Goal: Task Accomplishment & Management: Use online tool/utility

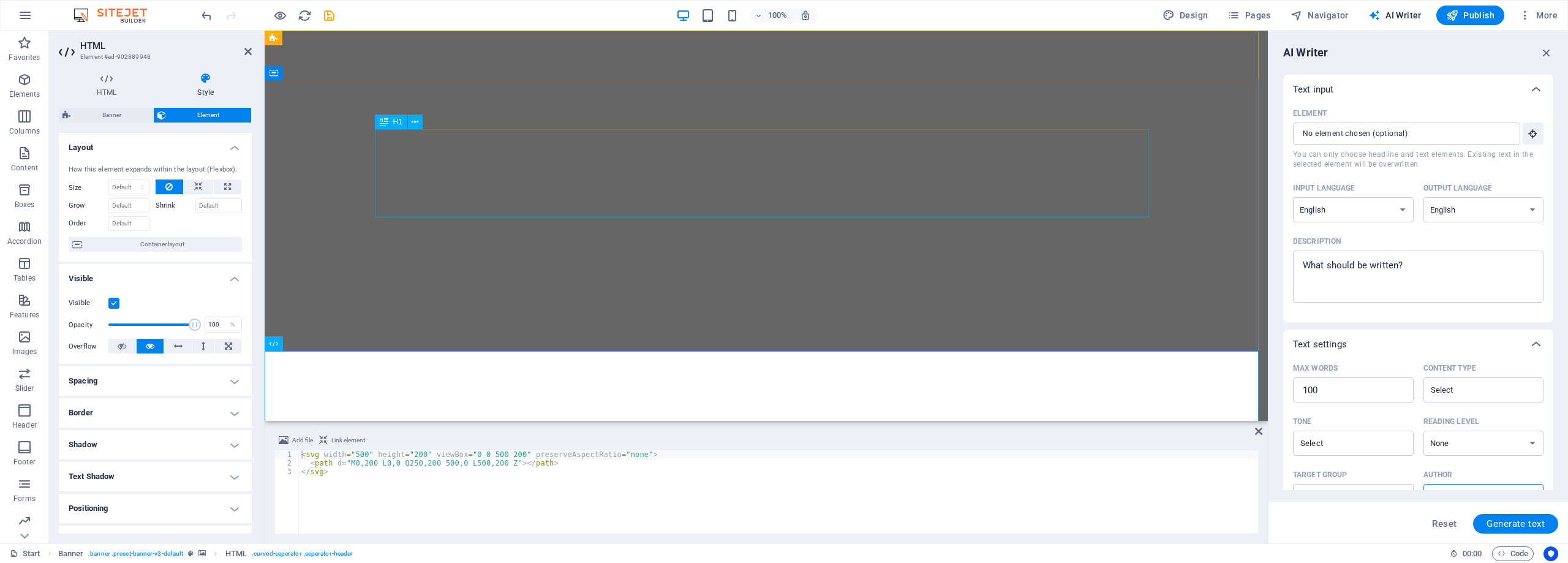
select select "English"
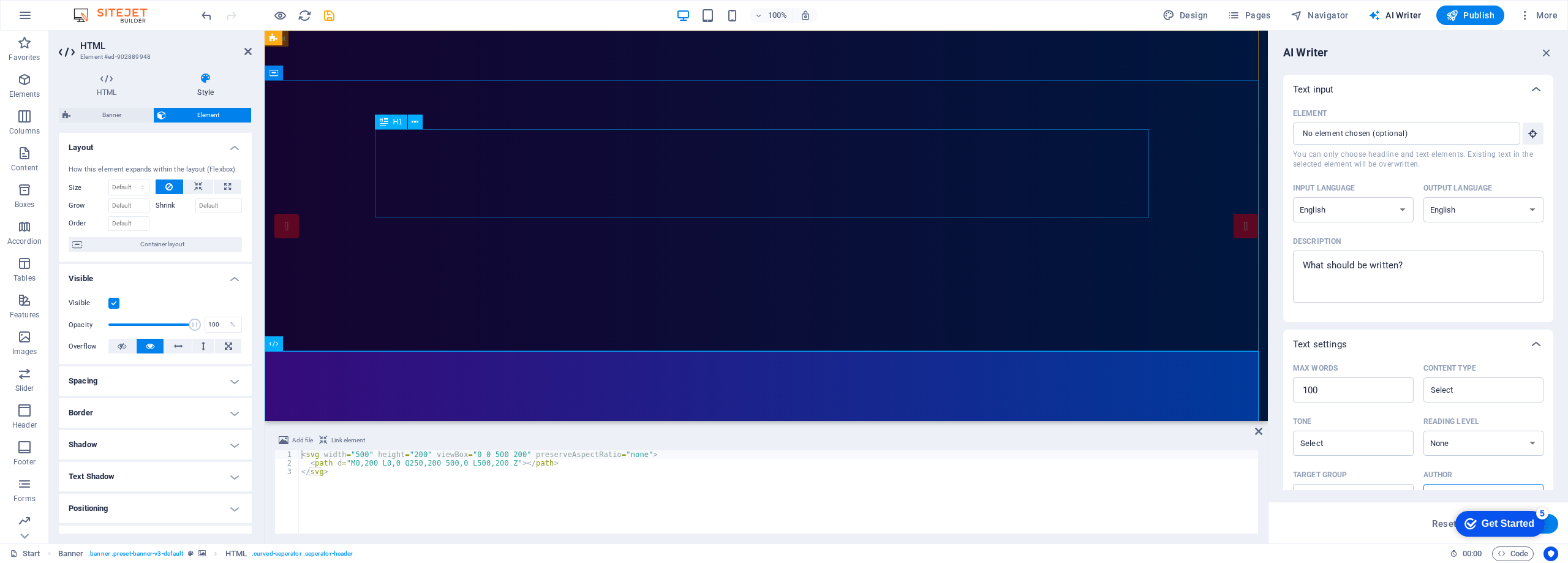
scroll to position [145, 0]
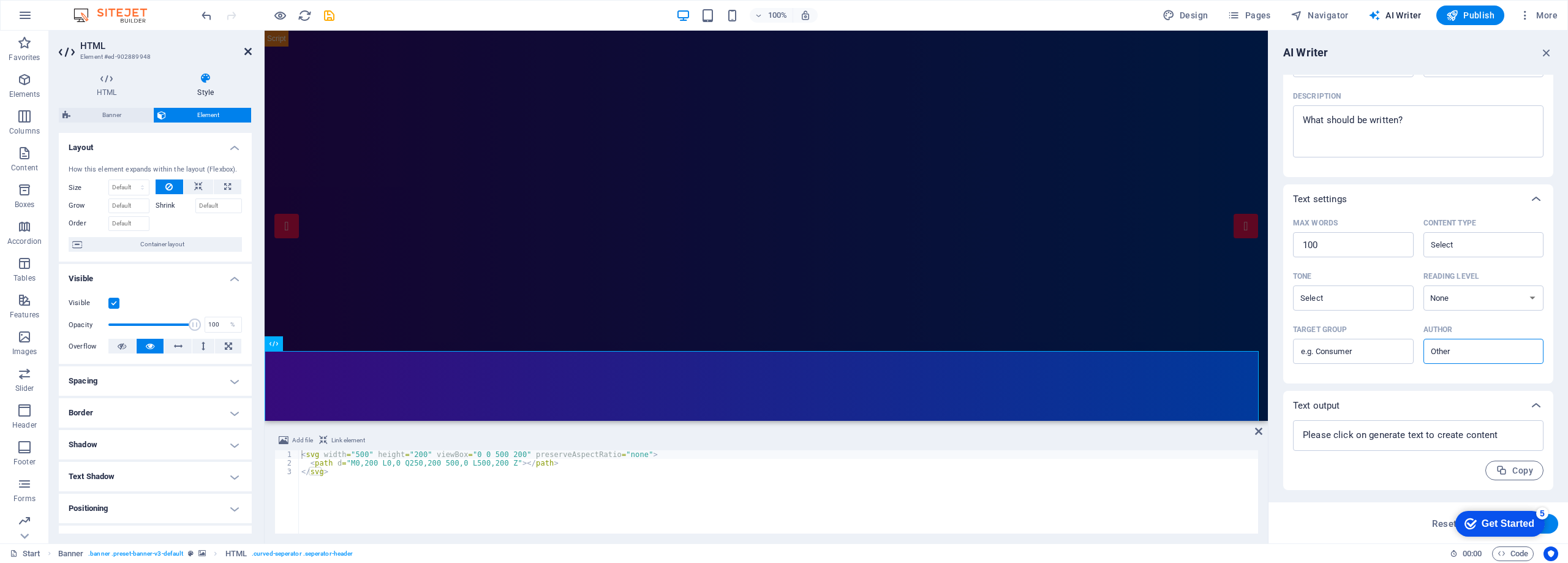
click at [247, 53] on icon at bounding box center [248, 51] width 7 height 10
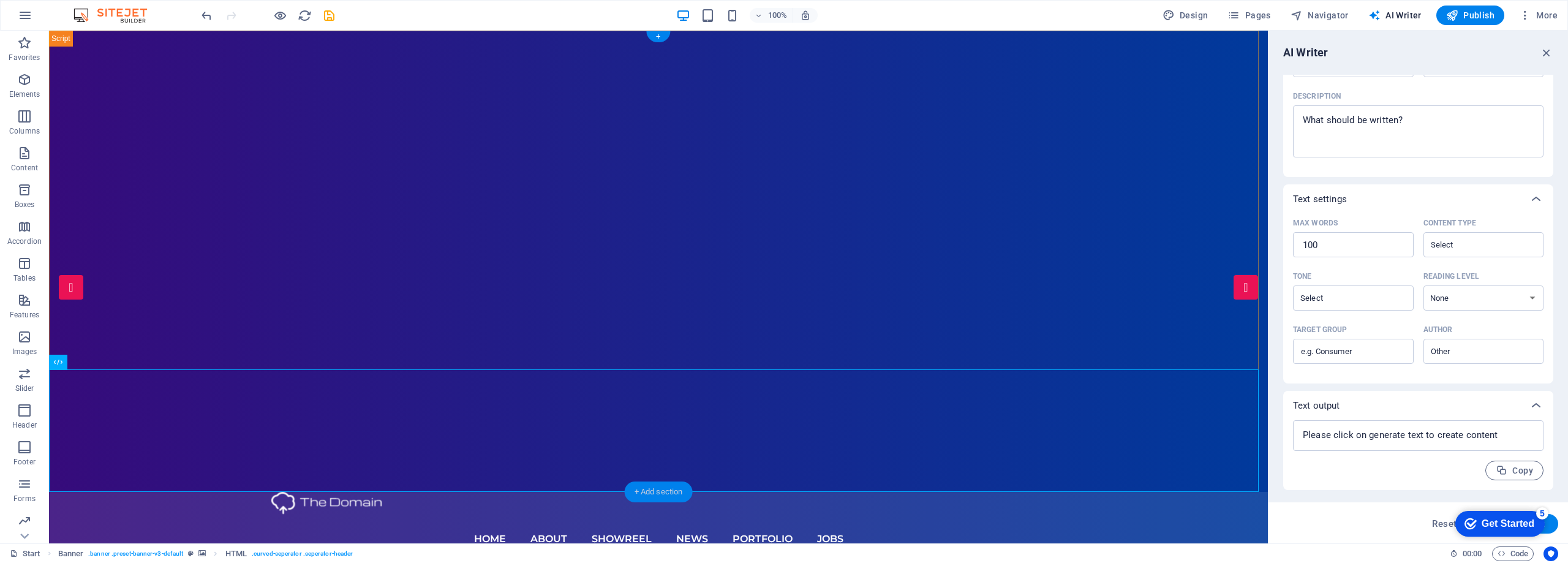
click at [661, 497] on div "+ Add section" at bounding box center [658, 492] width 68 height 21
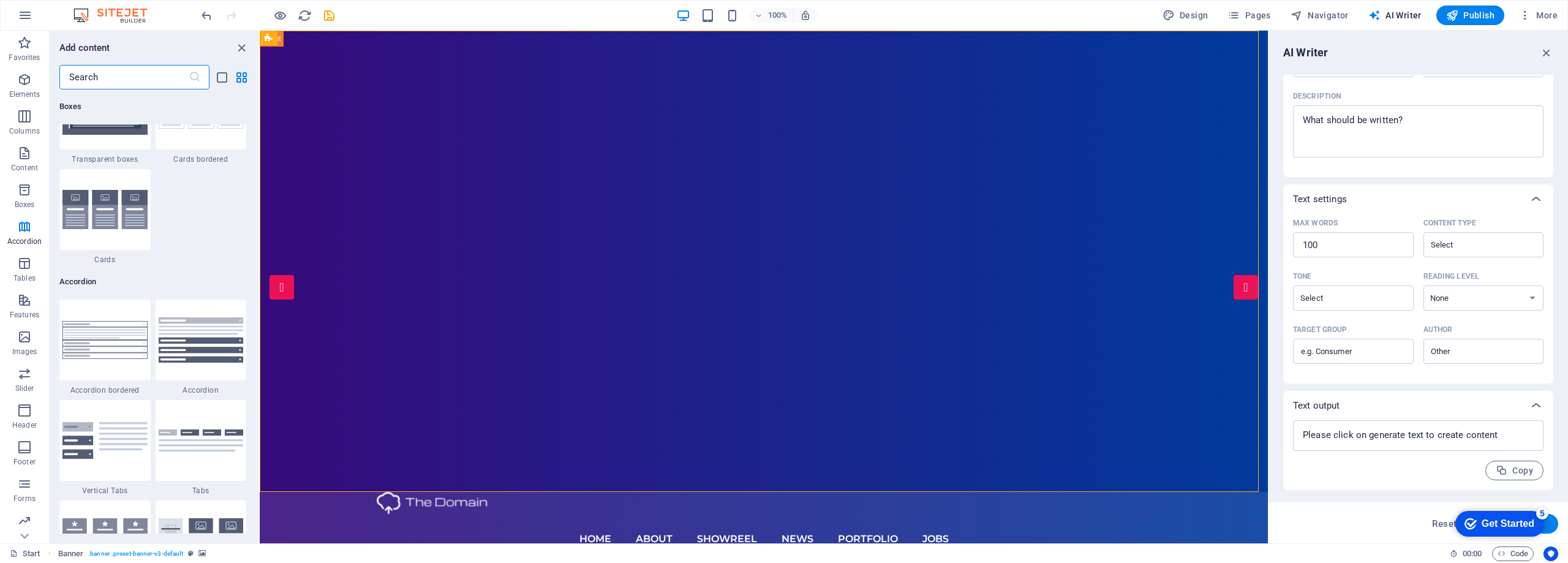
scroll to position [3616, 0]
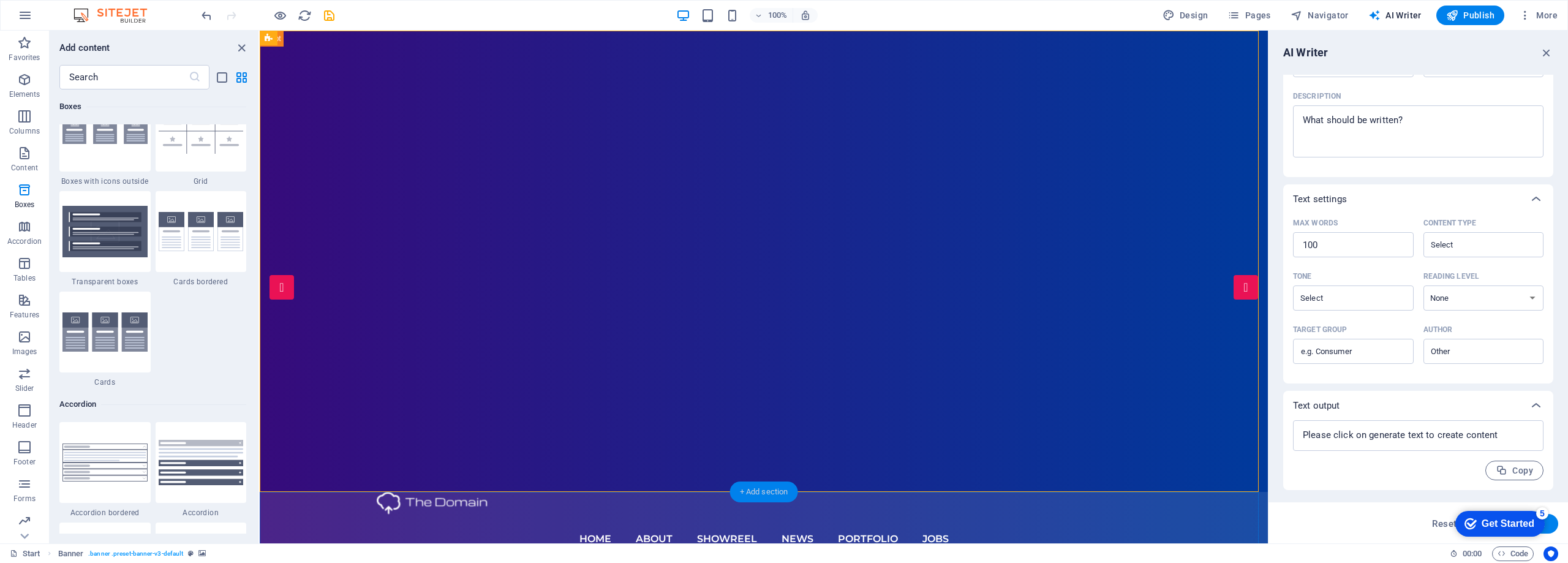
click at [778, 494] on div "+ Add section" at bounding box center [763, 492] width 68 height 21
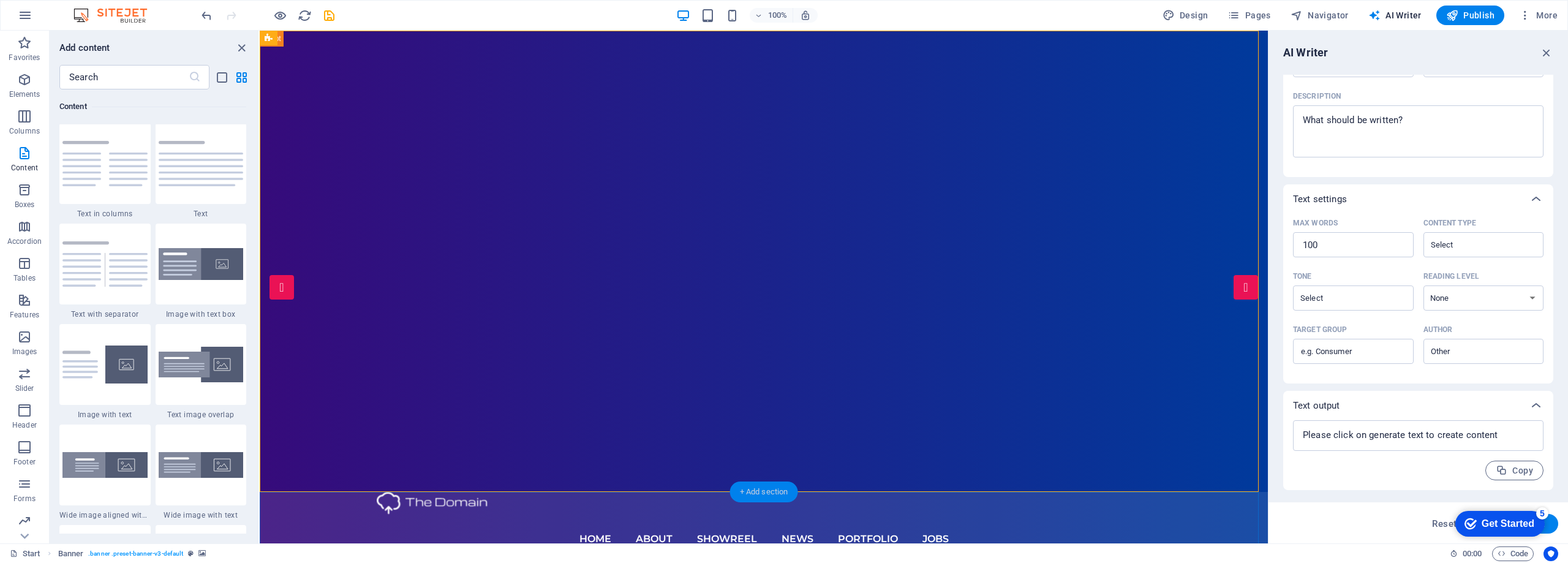
scroll to position [2145, 0]
click at [778, 494] on div "+ Add section" at bounding box center [763, 492] width 68 height 21
click at [780, 490] on div "+ Add section" at bounding box center [763, 492] width 68 height 21
drag, startPoint x: 155, startPoint y: 274, endPoint x: 117, endPoint y: 278, distance: 38.2
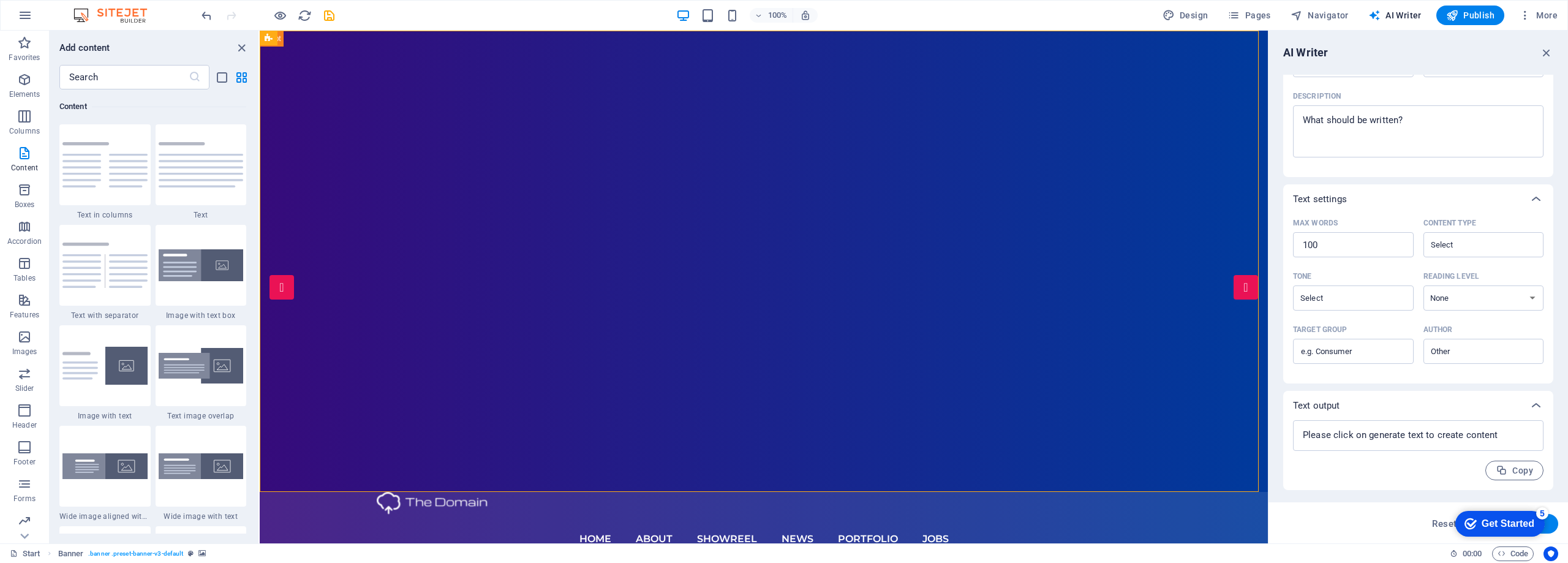
click at [155, 274] on div at bounding box center [201, 265] width 92 height 81
click at [260, 278] on div "Drag here to replace the existing content. Press “Ctrl” if you want to create a…" at bounding box center [763, 286] width 1008 height 513
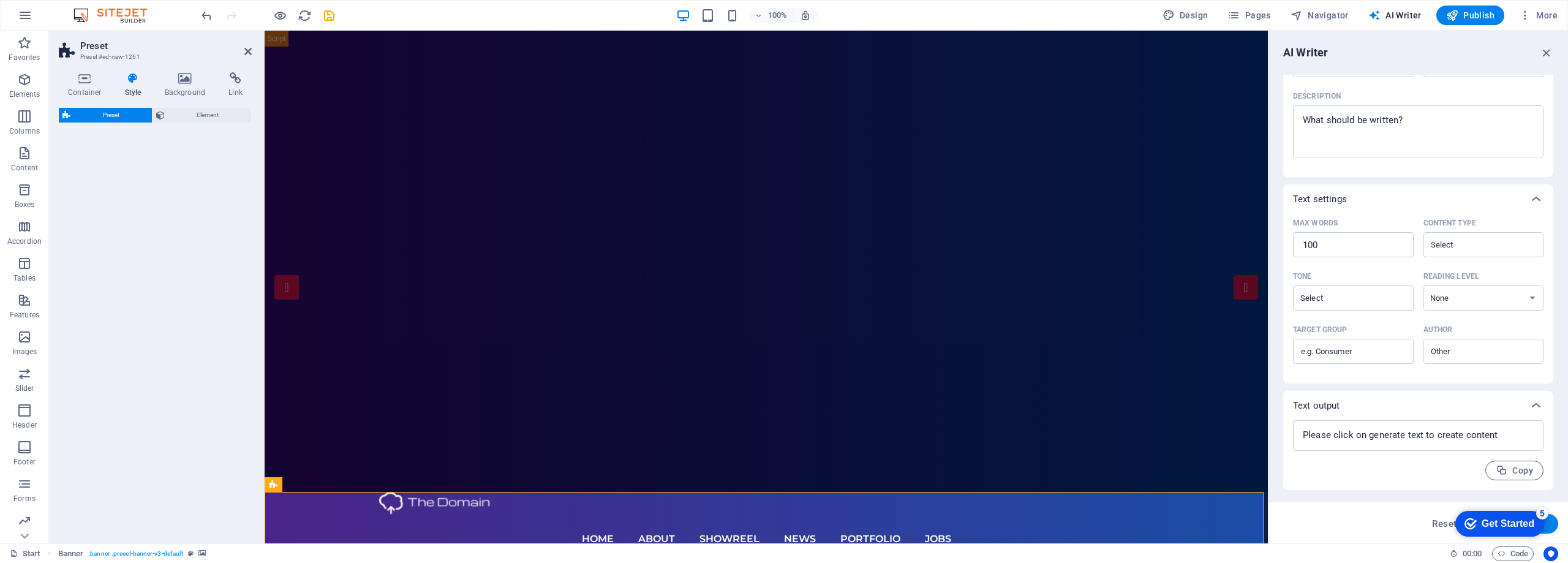
select select "rem"
select select "px"
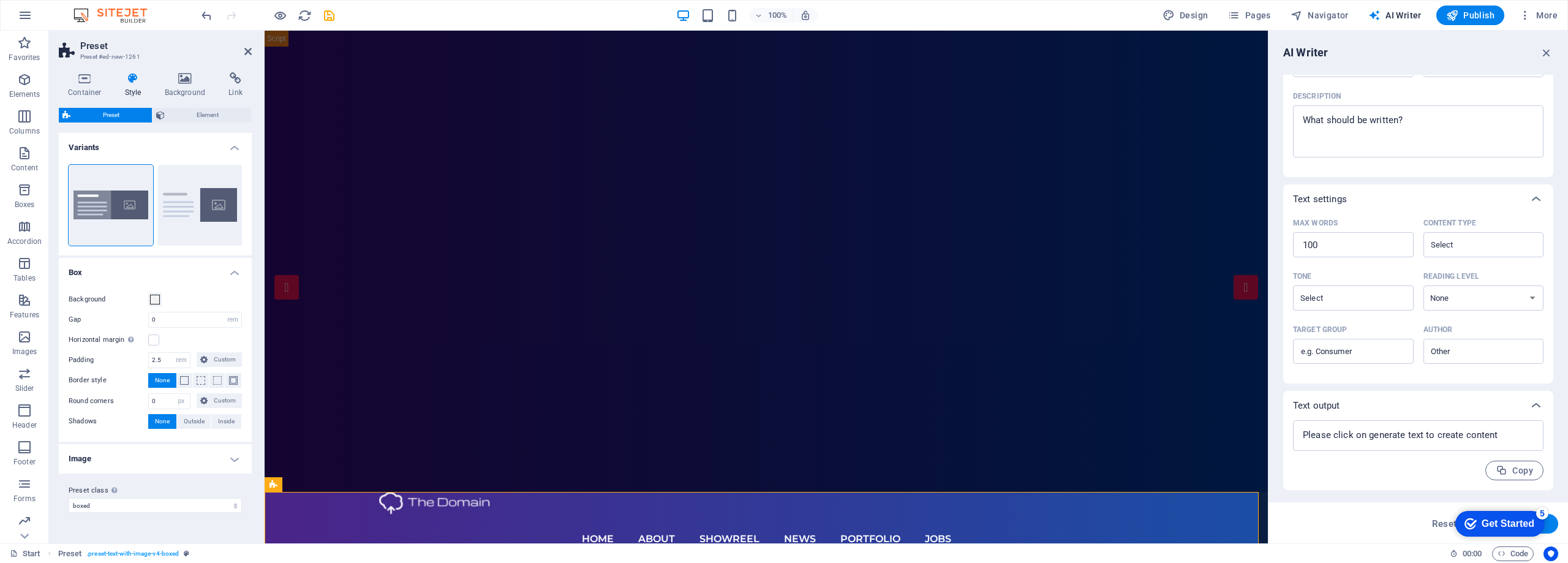
click at [1289, 176] on div "Element ​ You can only choose headline and text elements. Existing text in the …" at bounding box center [1417, 68] width 270 height 219
click at [1182, 15] on span "Design" at bounding box center [1186, 15] width 46 height 12
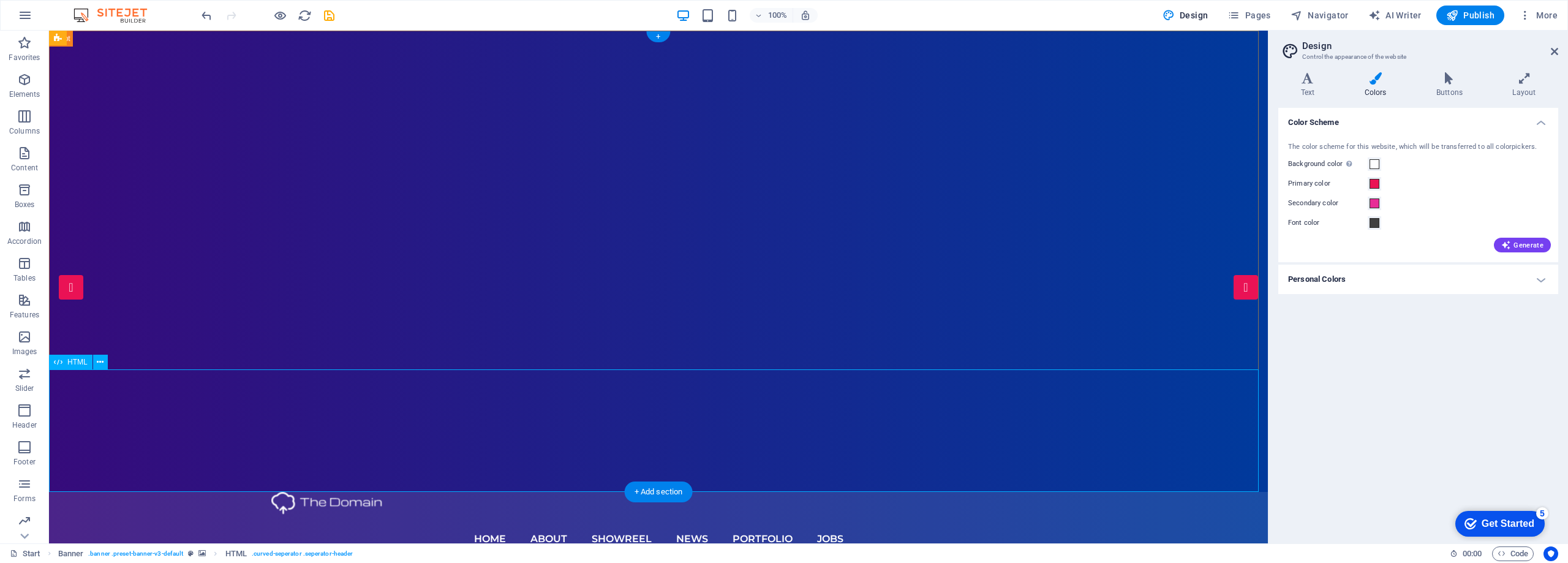
click at [653, 497] on div "+ Add section" at bounding box center [658, 492] width 68 height 21
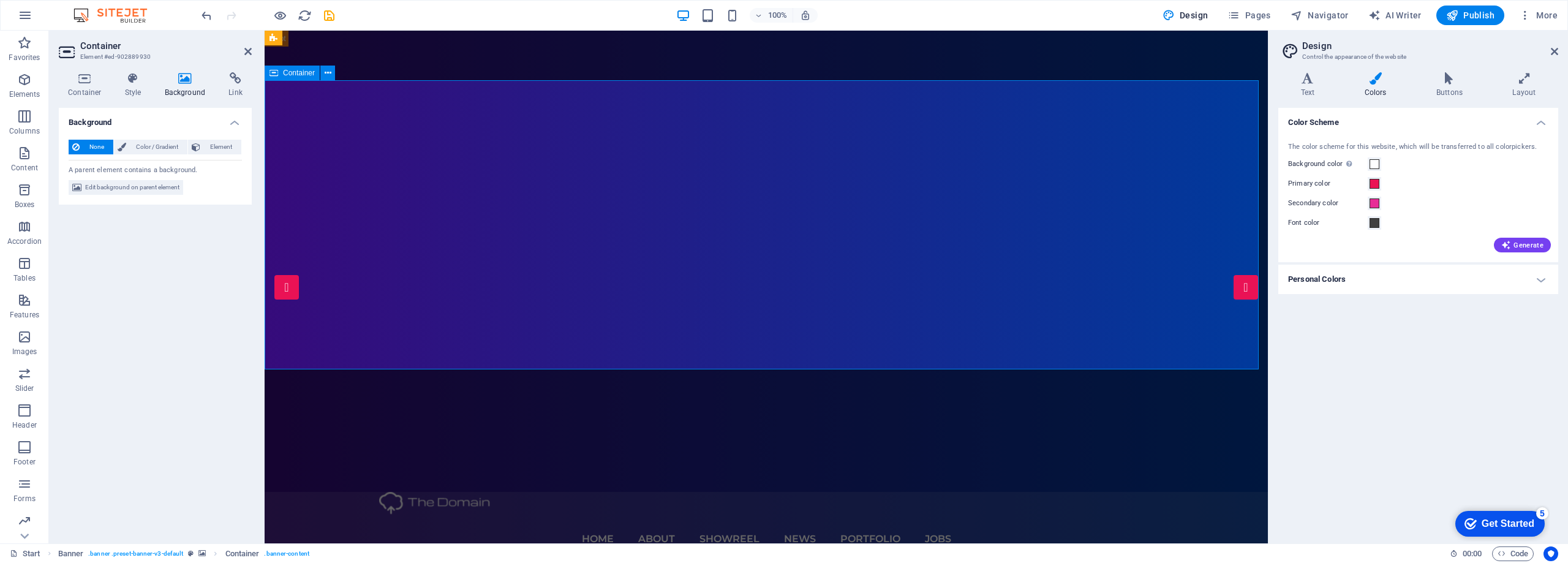
click at [139, 150] on span "Color / Gradient" at bounding box center [157, 147] width 54 height 14
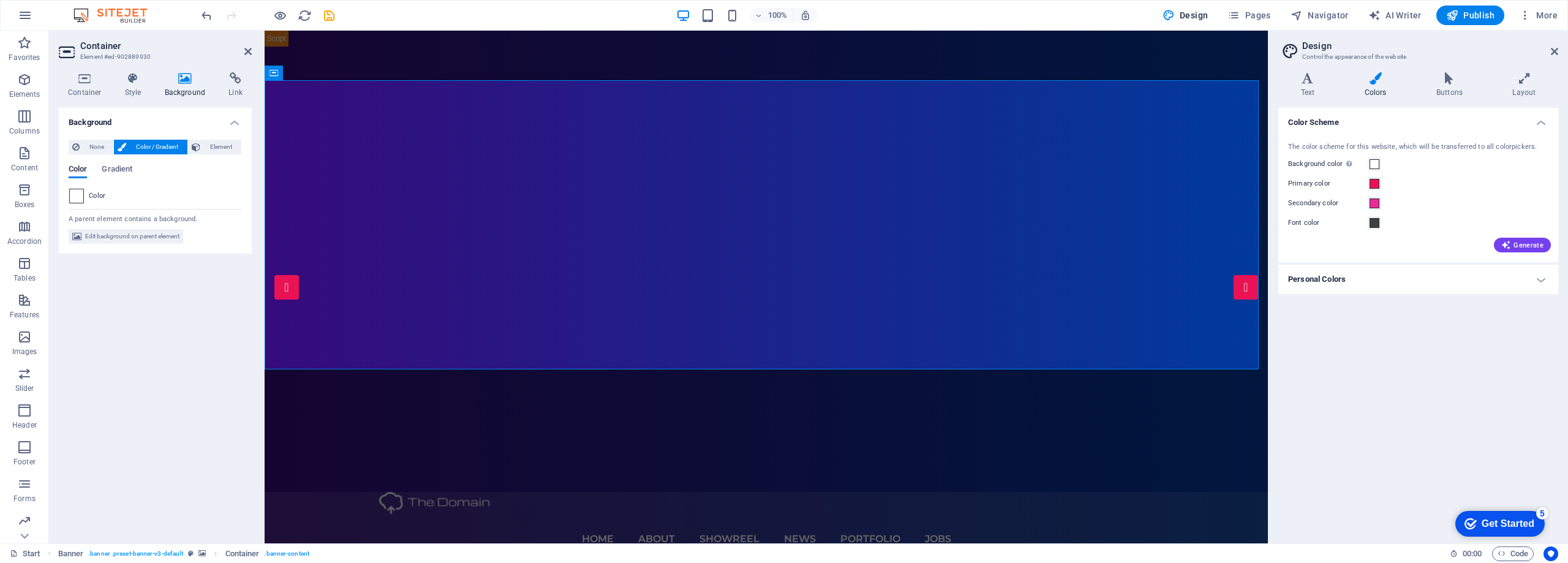
click at [83, 198] on span at bounding box center [76, 196] width 14 height 14
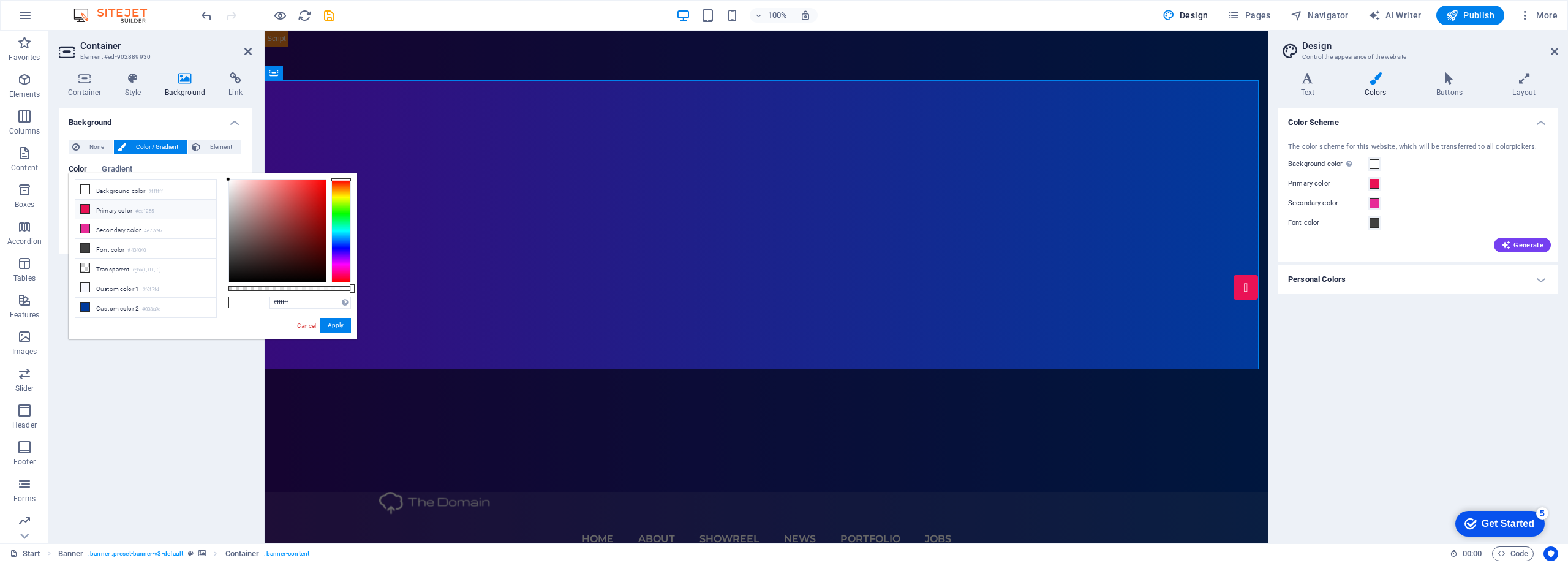
click at [88, 207] on icon at bounding box center [84, 209] width 9 height 9
type input "#ea1255"
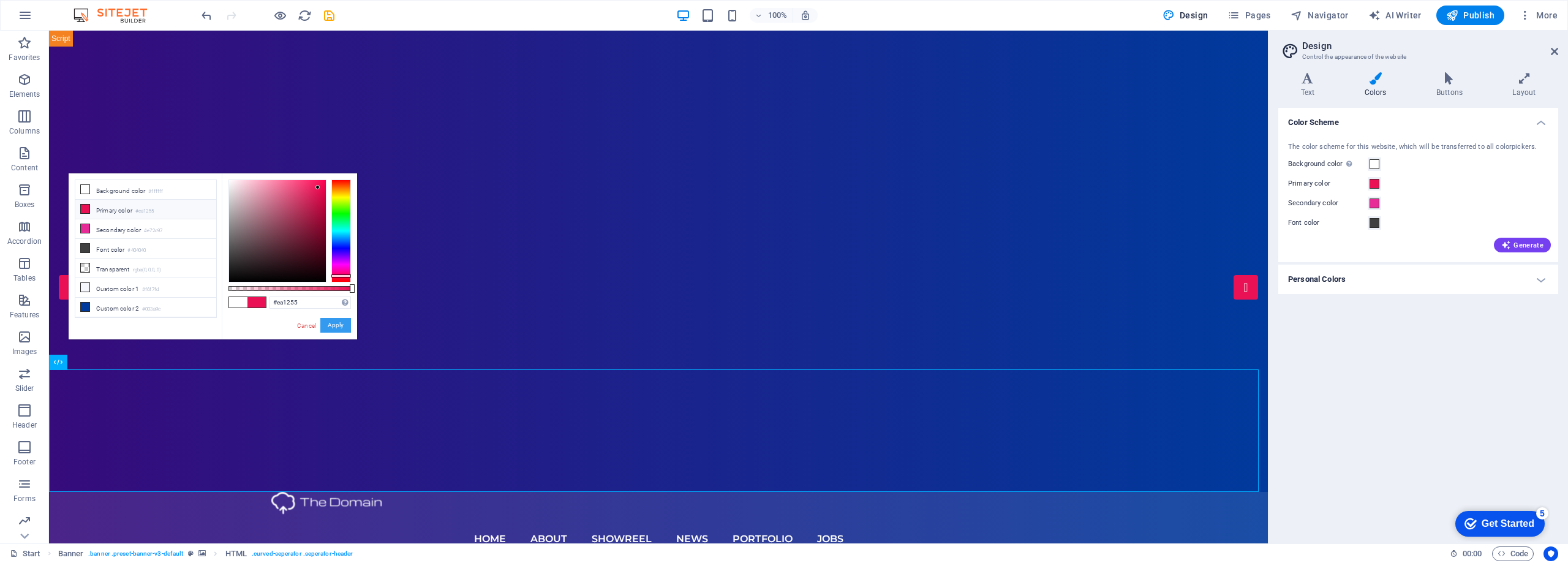
click at [339, 327] on button "Apply" at bounding box center [335, 325] width 30 height 14
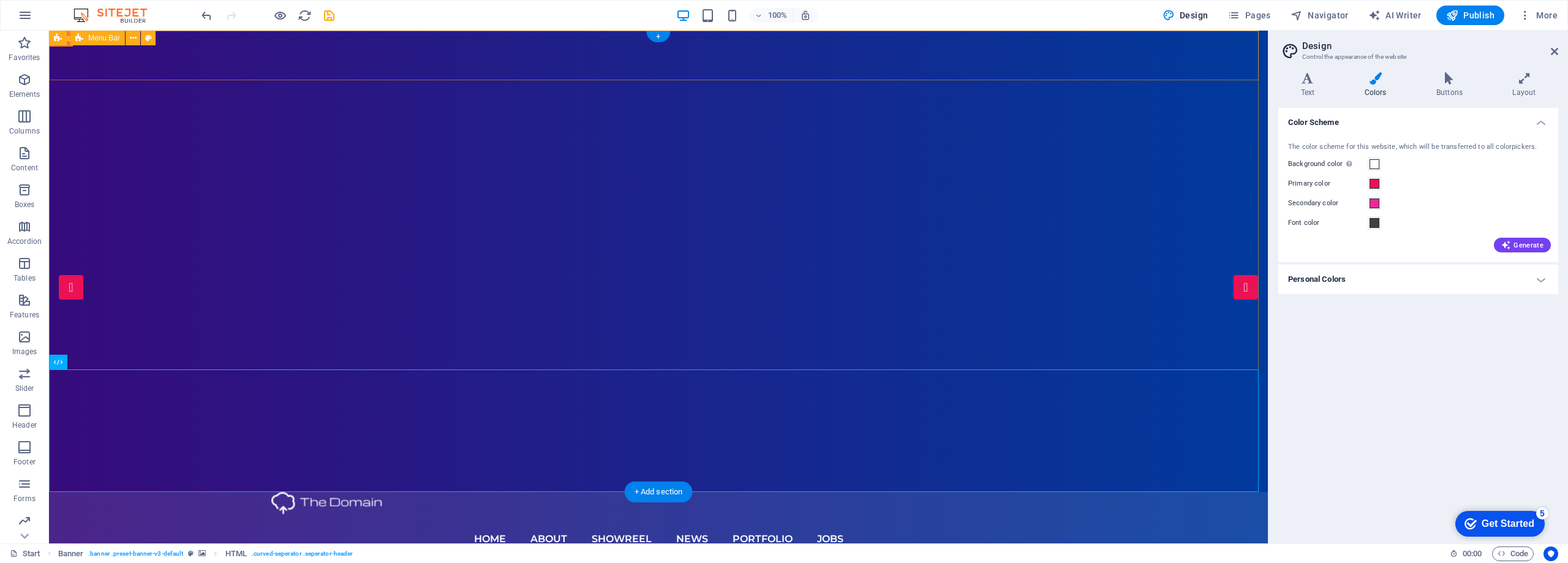
click at [163, 492] on div "Home About Showreel News Portfolio jobs Contact Us" at bounding box center [658, 541] width 1219 height 98
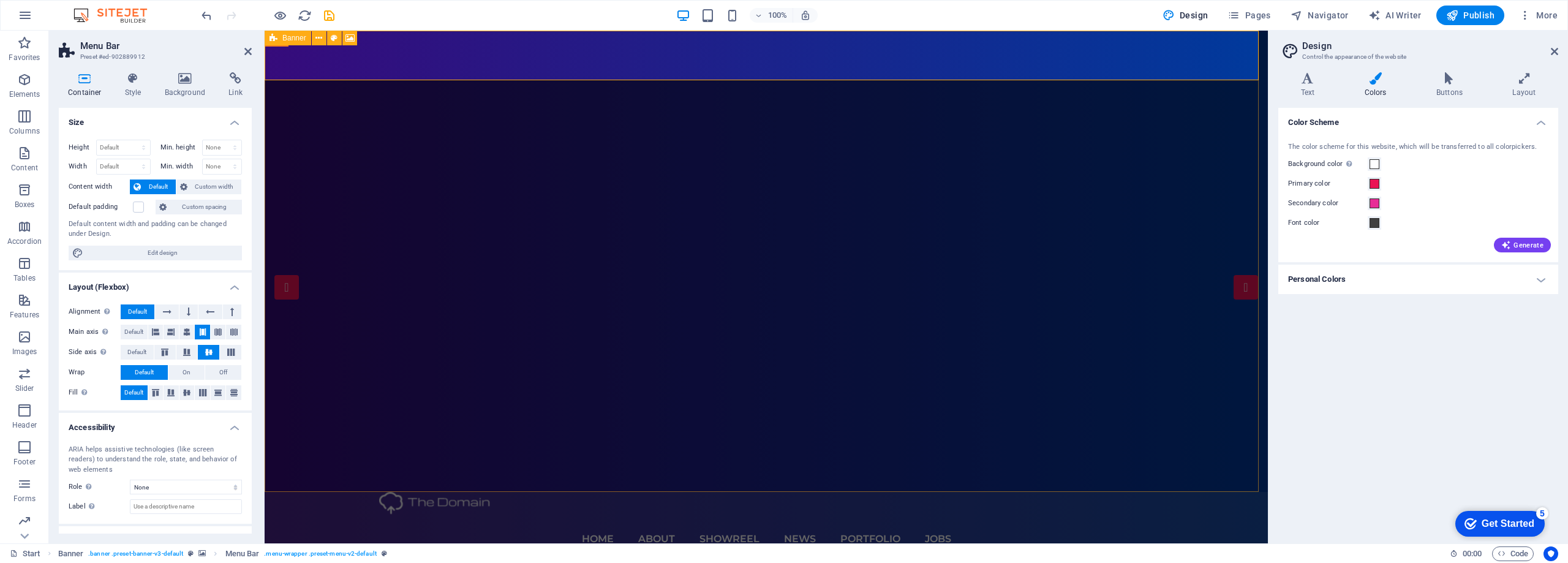
click at [272, 38] on icon at bounding box center [273, 37] width 8 height 14
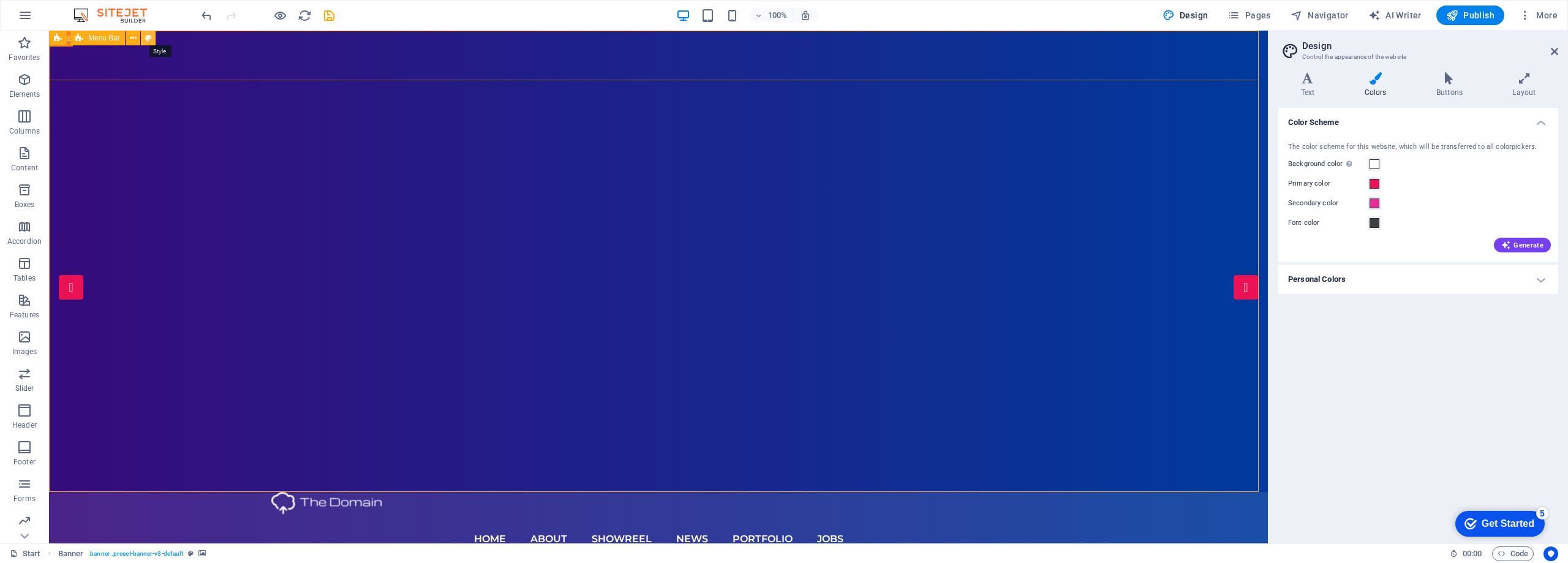
click at [150, 41] on icon at bounding box center [148, 38] width 6 height 13
select select "rem"
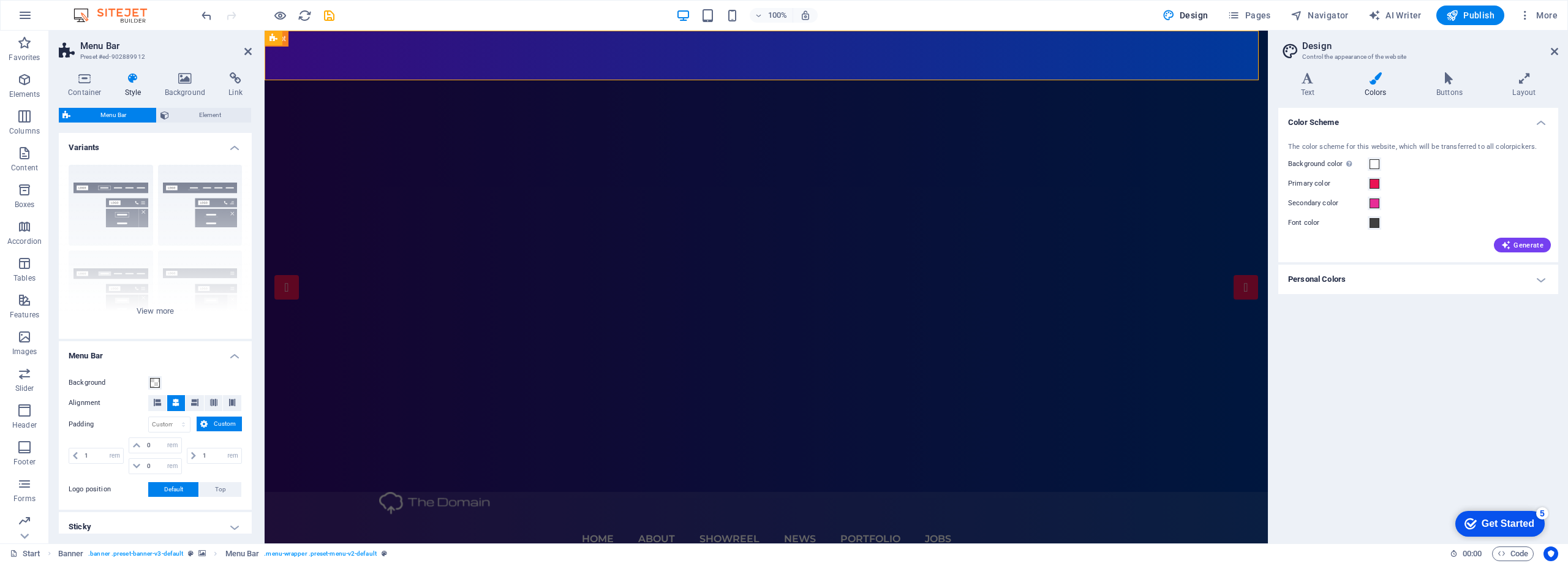
click at [136, 88] on h4 "Style" at bounding box center [135, 85] width 40 height 26
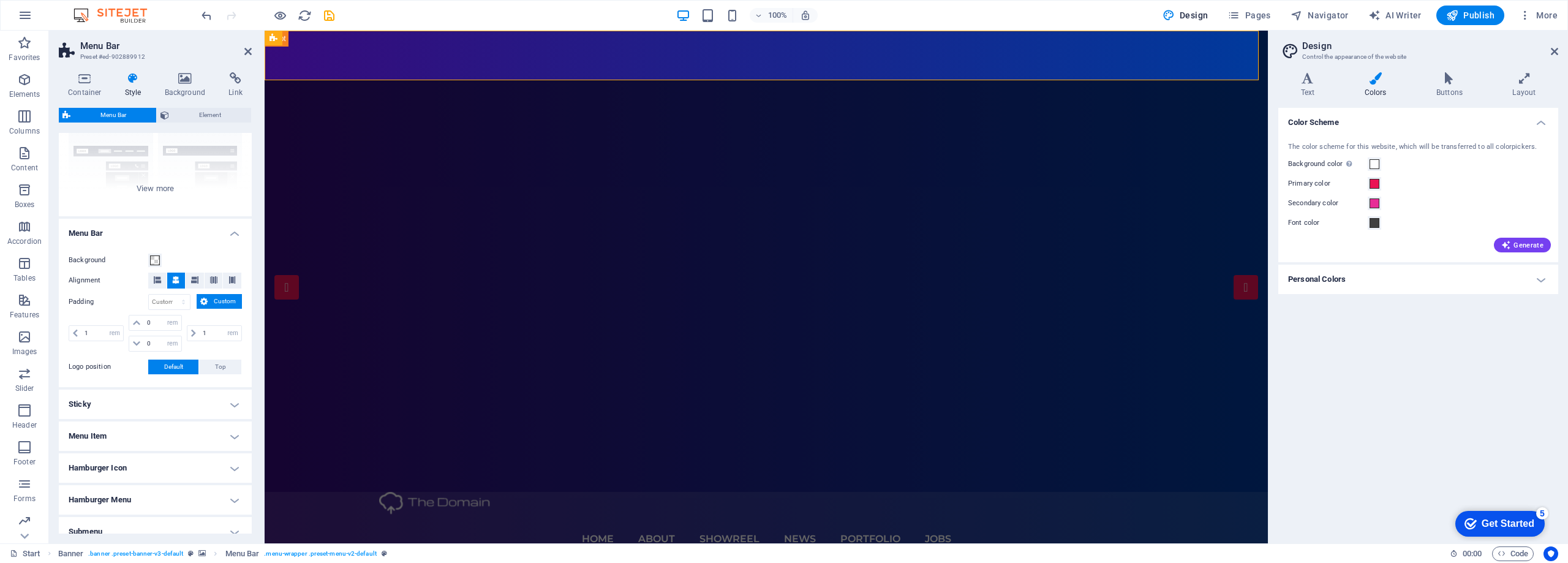
scroll to position [184, 0]
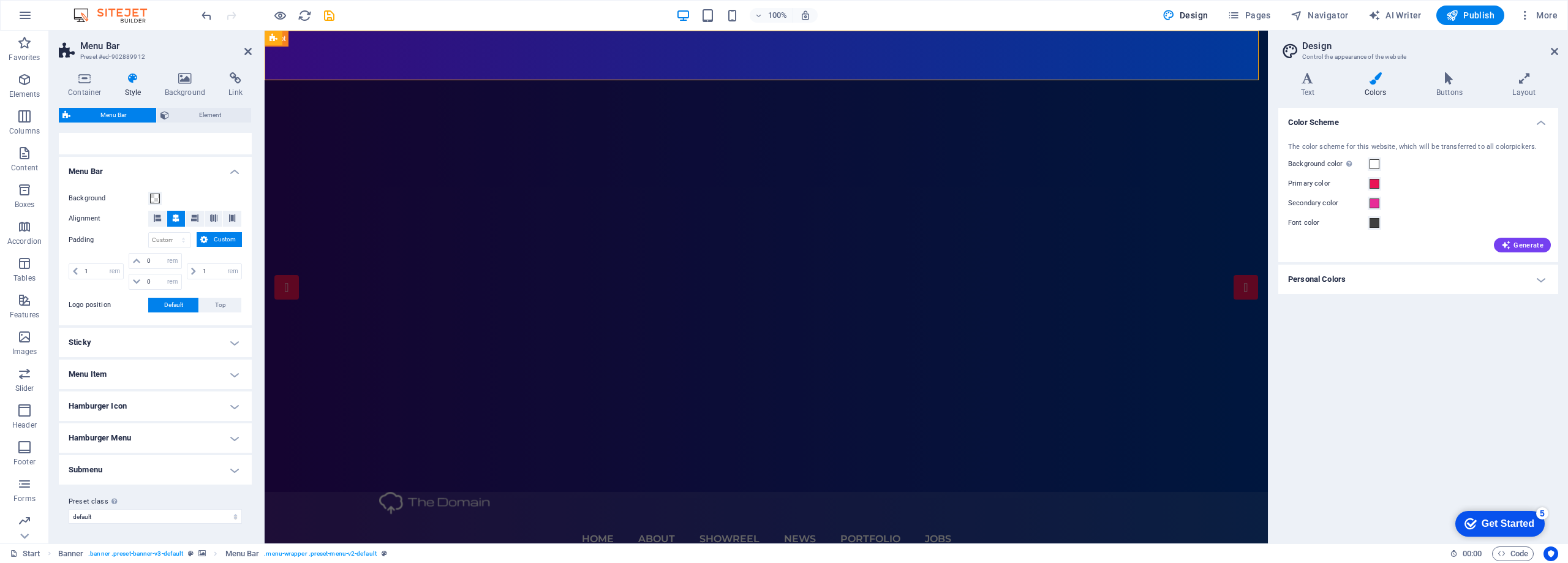
click at [229, 372] on h4 "Menu Item" at bounding box center [155, 374] width 193 height 30
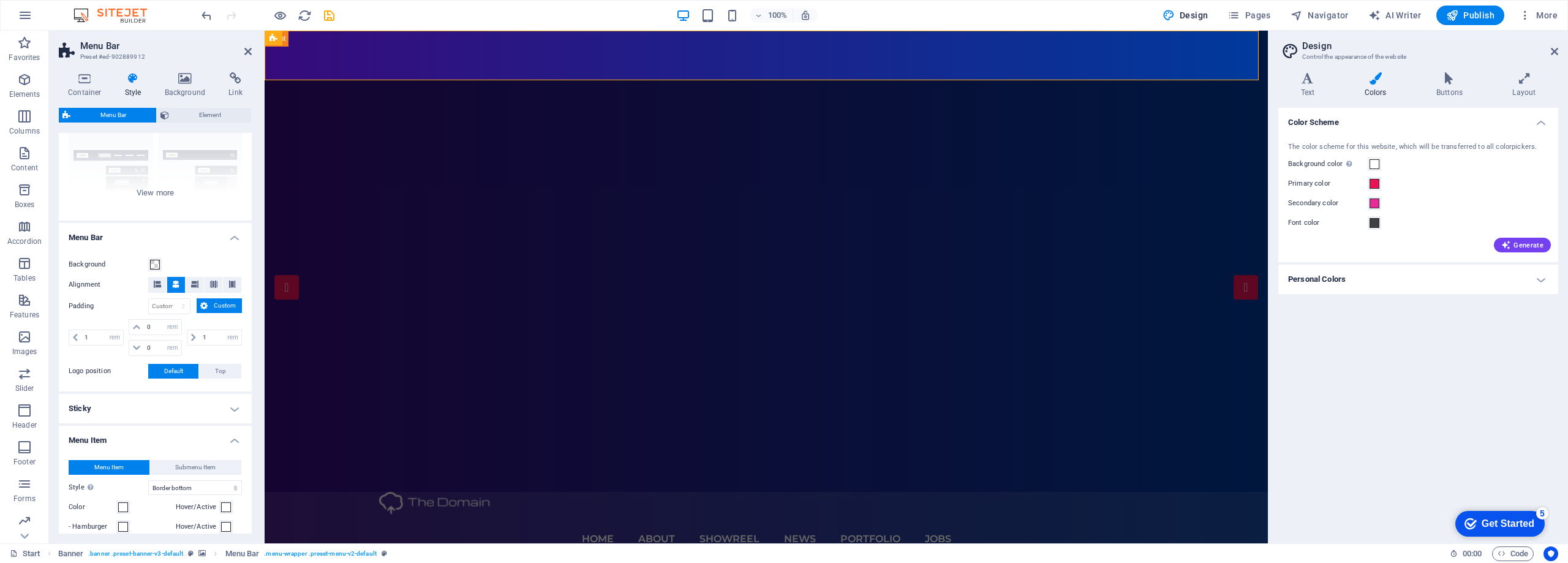
scroll to position [0, 0]
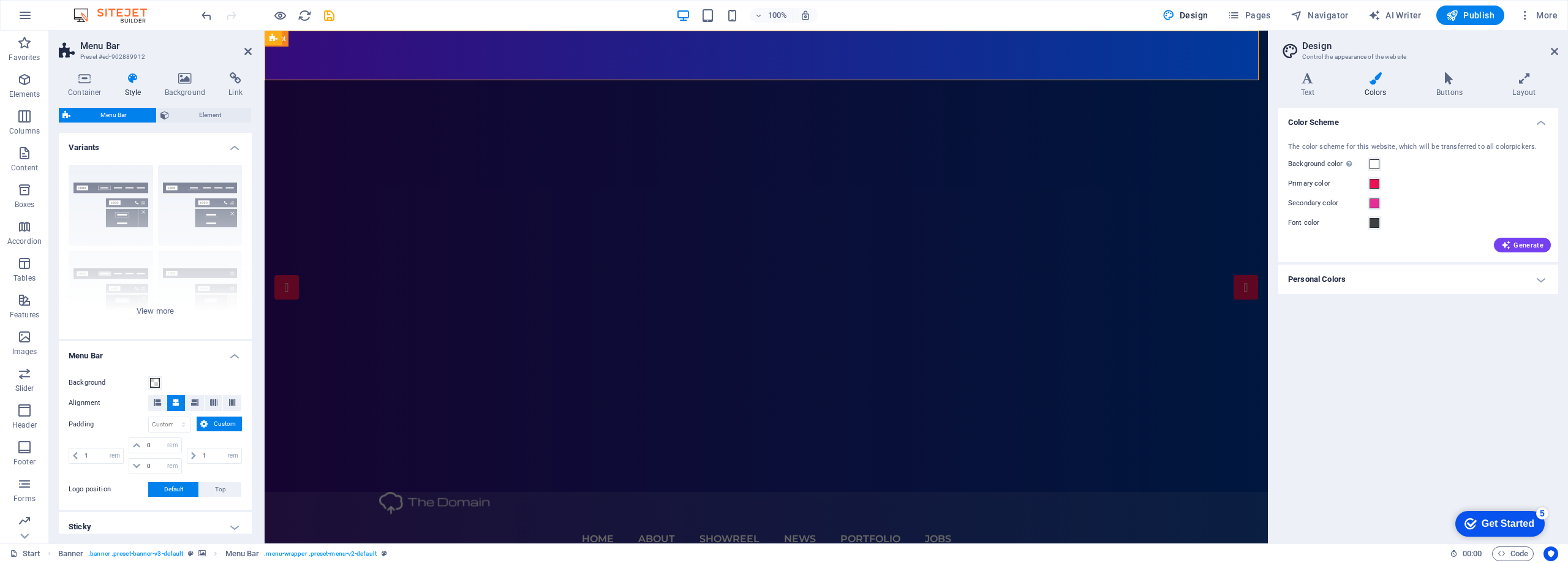
click at [127, 14] on img at bounding box center [116, 15] width 92 height 14
click at [248, 52] on icon at bounding box center [248, 51] width 7 height 10
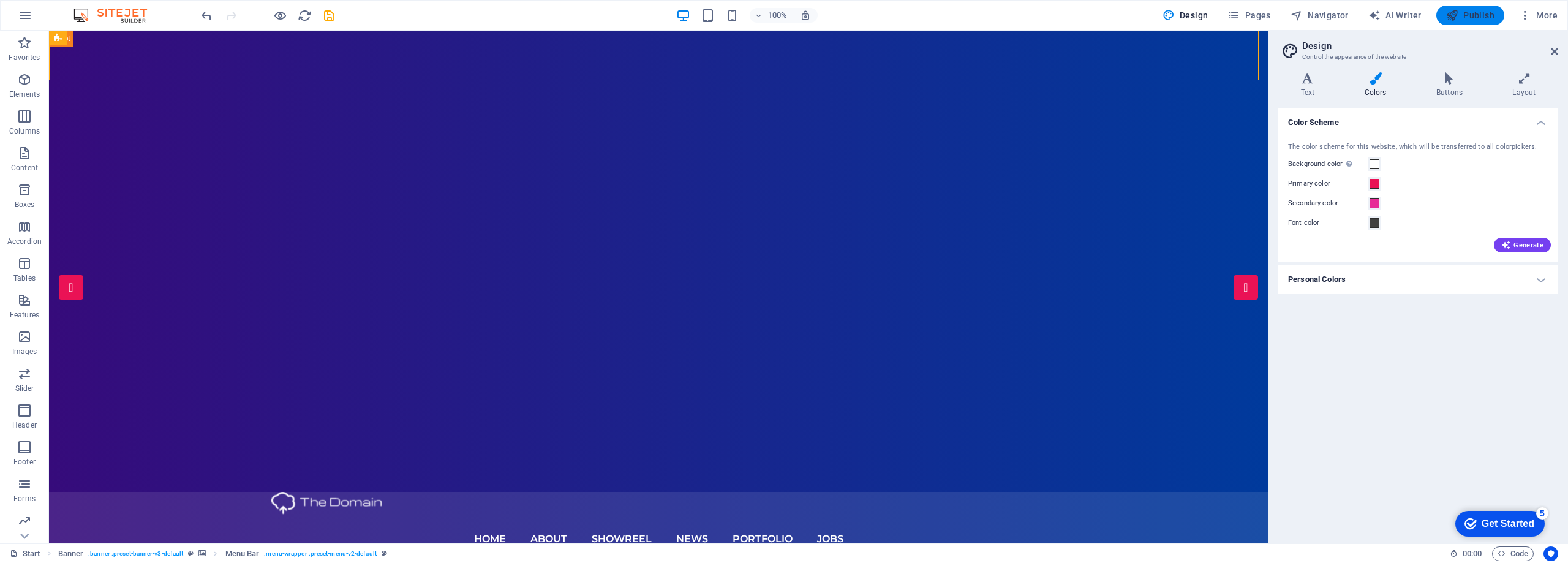
click at [1472, 20] on span "Publish" at bounding box center [1470, 15] width 49 height 12
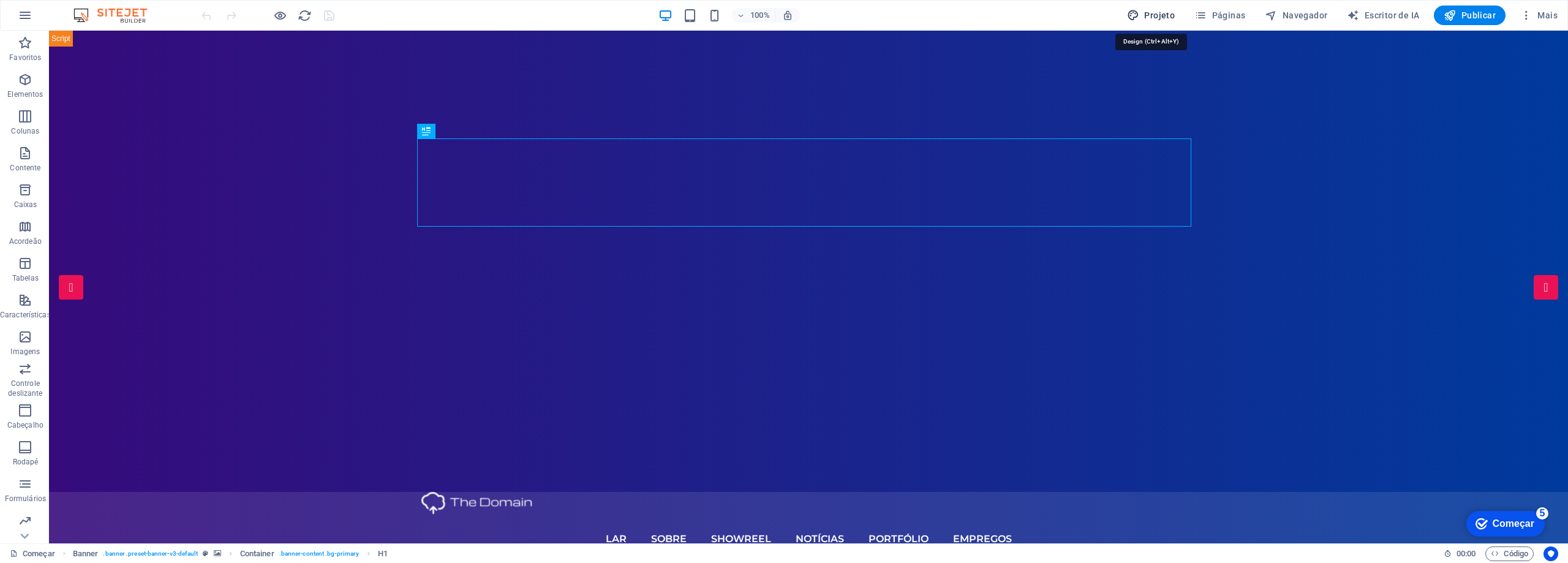
click at [1150, 17] on font "Projeto" at bounding box center [1159, 15] width 30 height 10
select select "px"
select select "300"
select select "px"
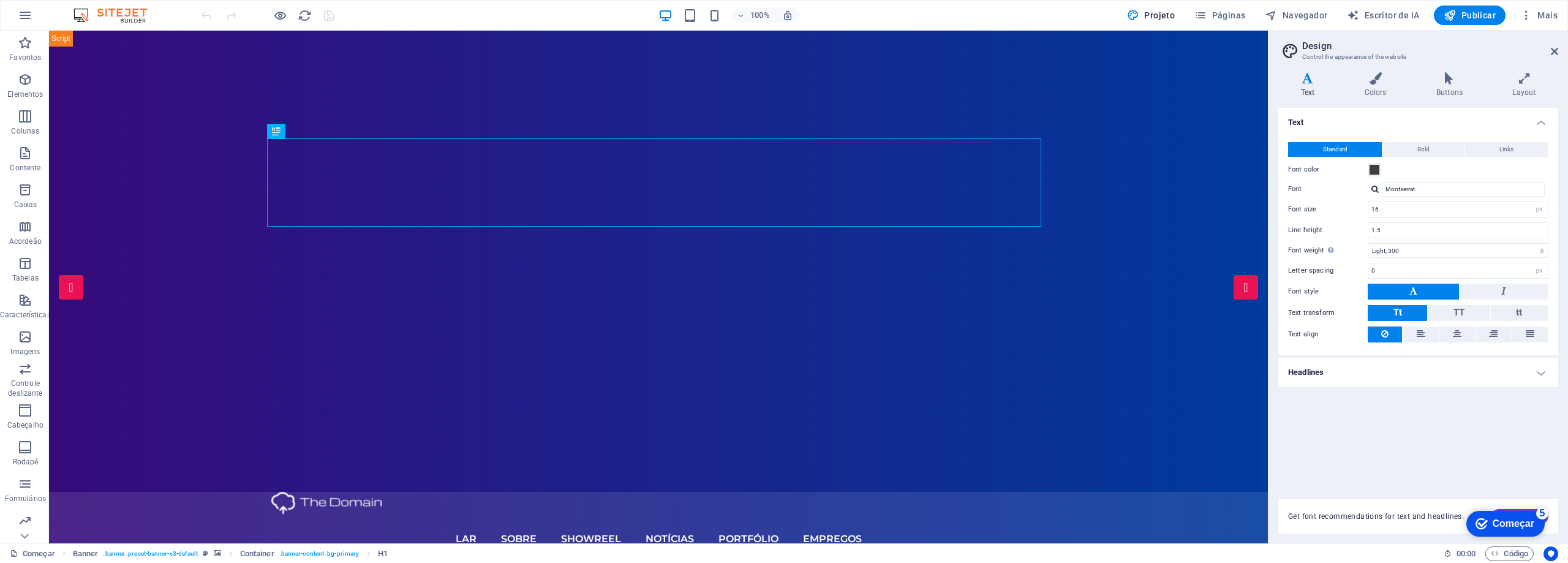
click at [1371, 69] on div "Variants Text Colors Buttons Layout Text Standard Bold Links Font color Font Mo…" at bounding box center [1418, 302] width 300 height 481
click at [1381, 81] on icon at bounding box center [1378, 78] width 65 height 12
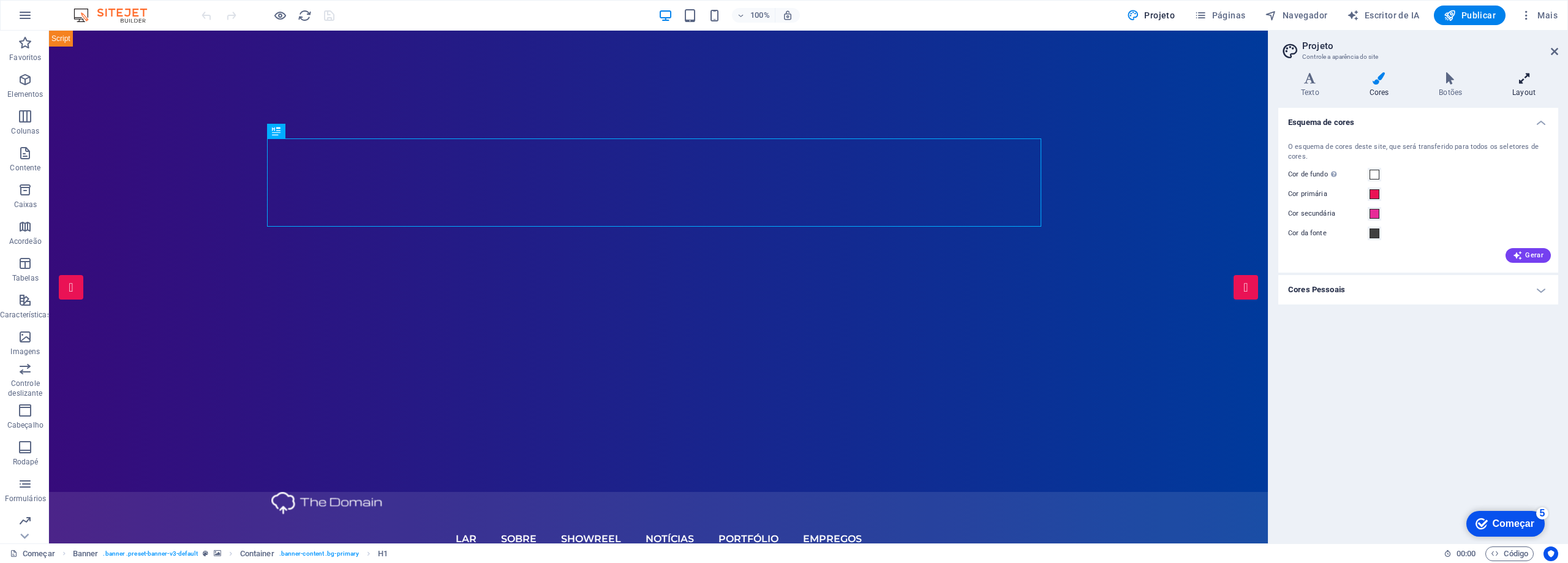
click at [1532, 81] on icon at bounding box center [1523, 78] width 69 height 12
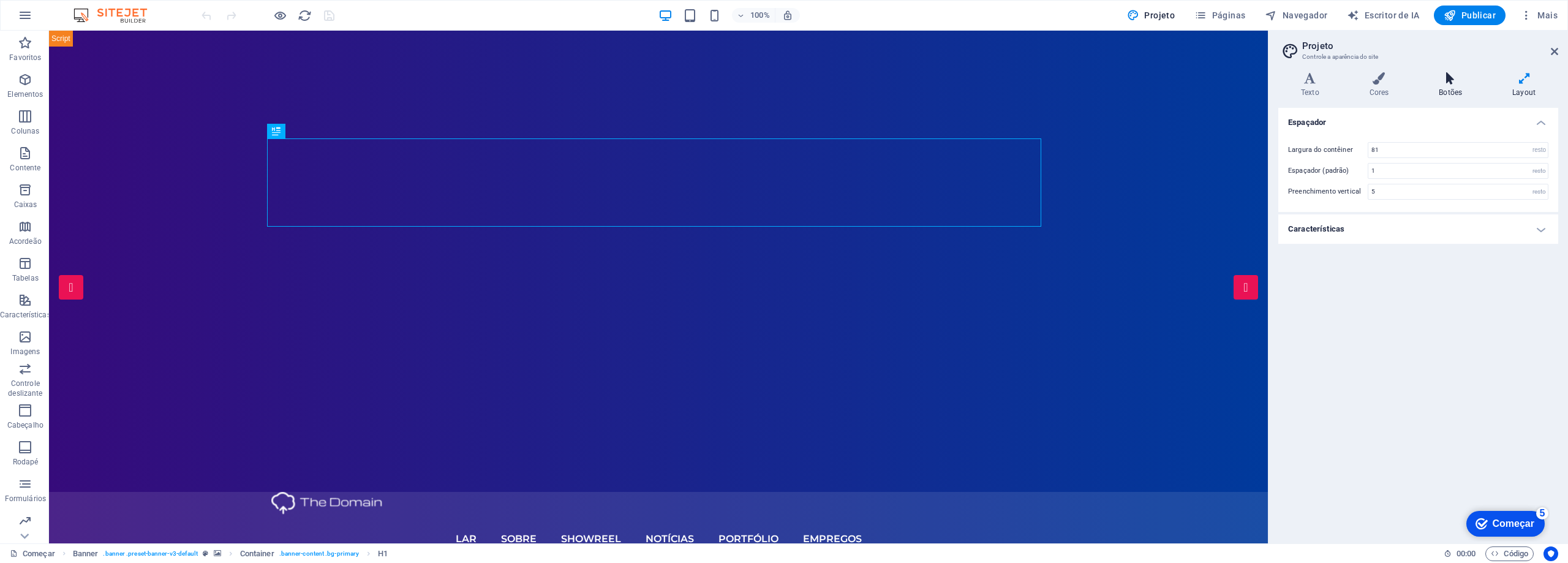
click at [1465, 84] on icon at bounding box center [1450, 78] width 69 height 12
